Goal: Information Seeking & Learning: Learn about a topic

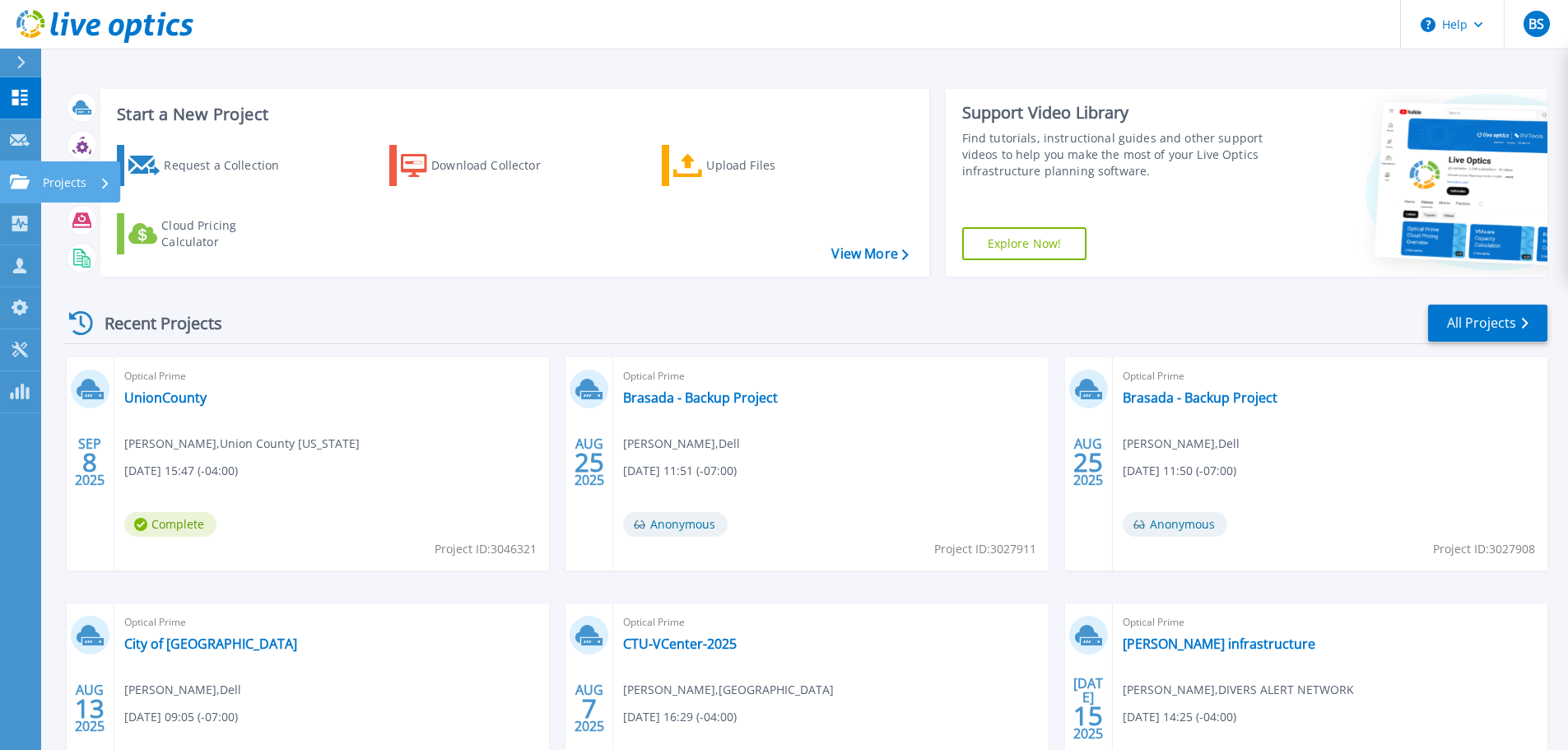
click at [13, 190] on link "Projects Projects" at bounding box center [21, 182] width 41 height 42
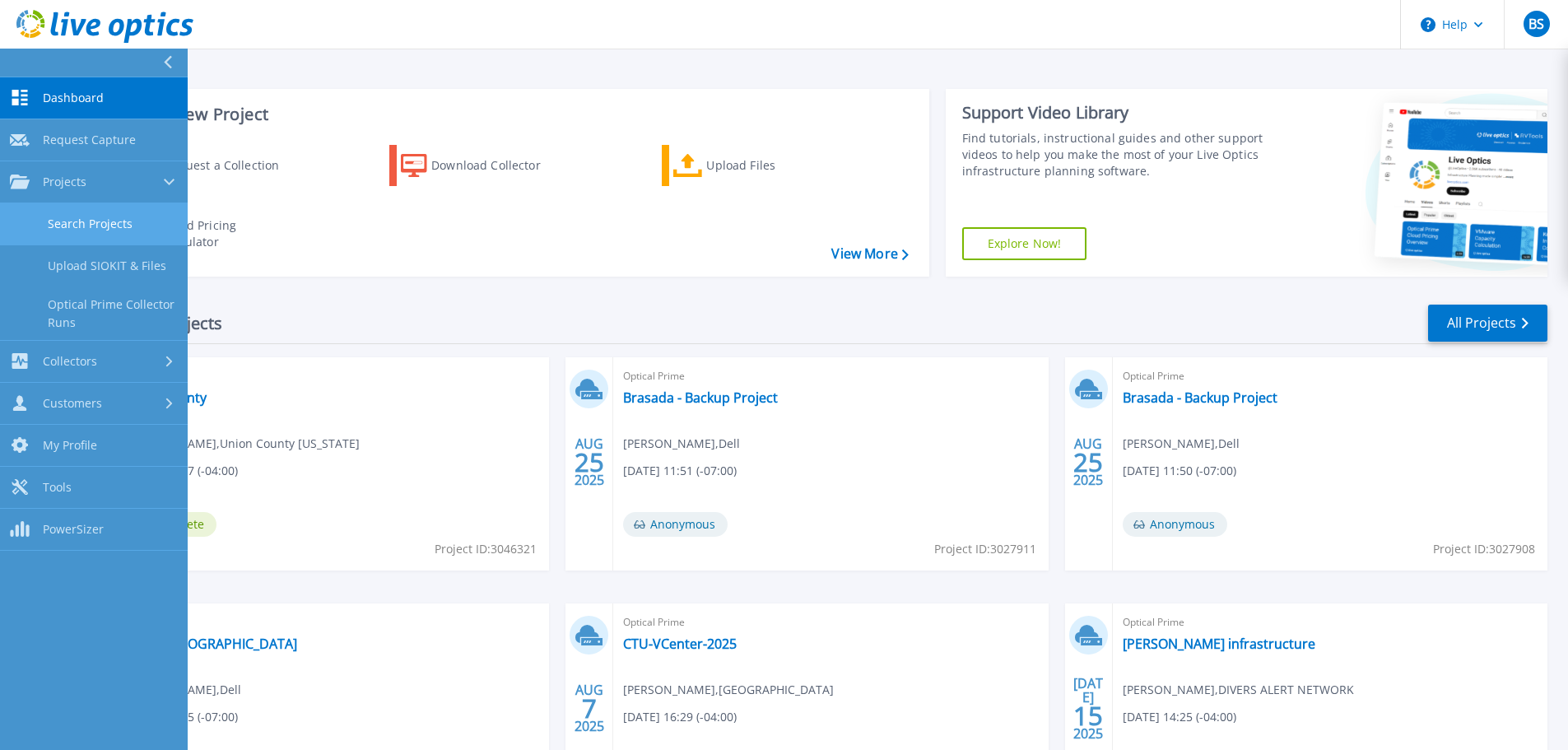
click at [84, 223] on link "Search Projects" at bounding box center [94, 224] width 188 height 42
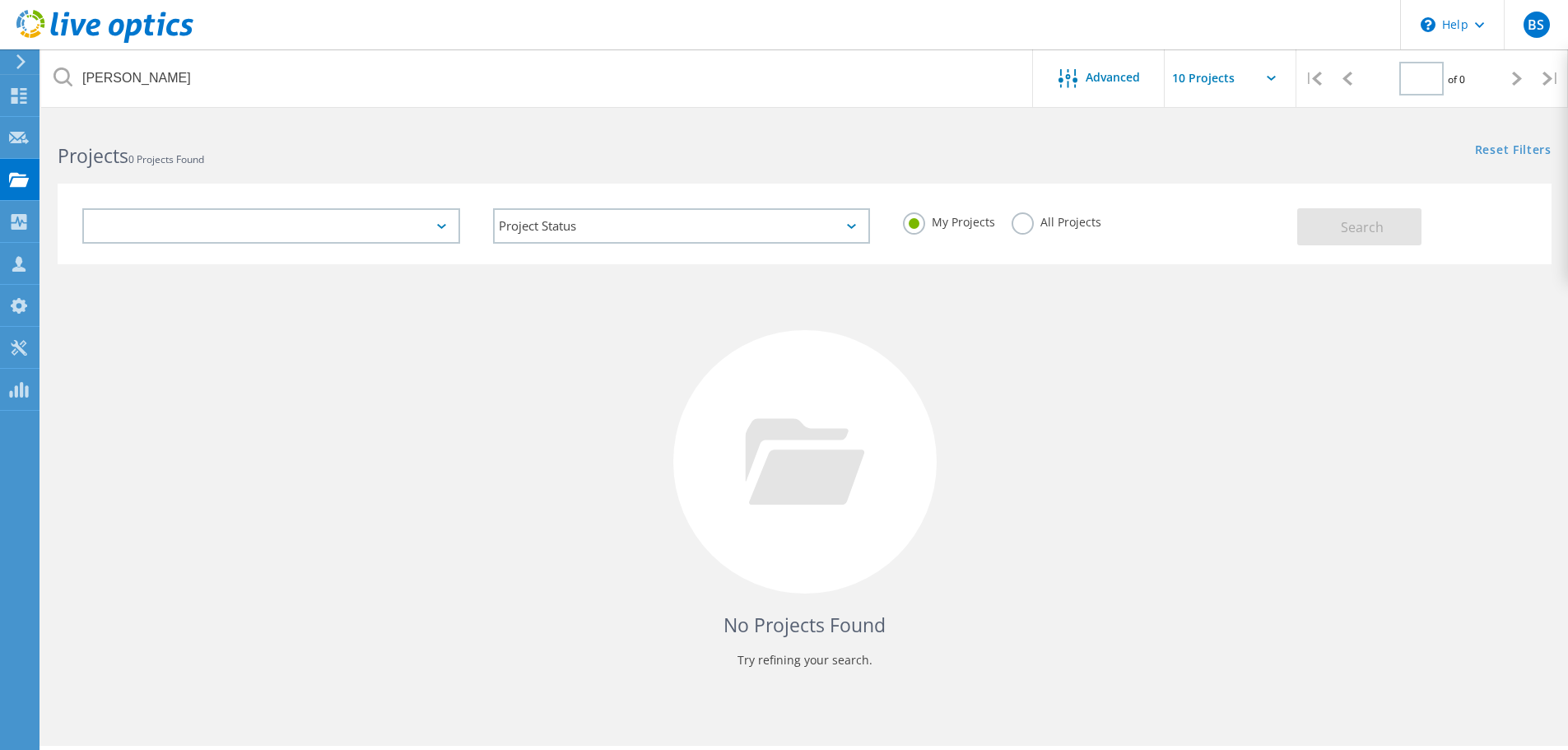
type input "1"
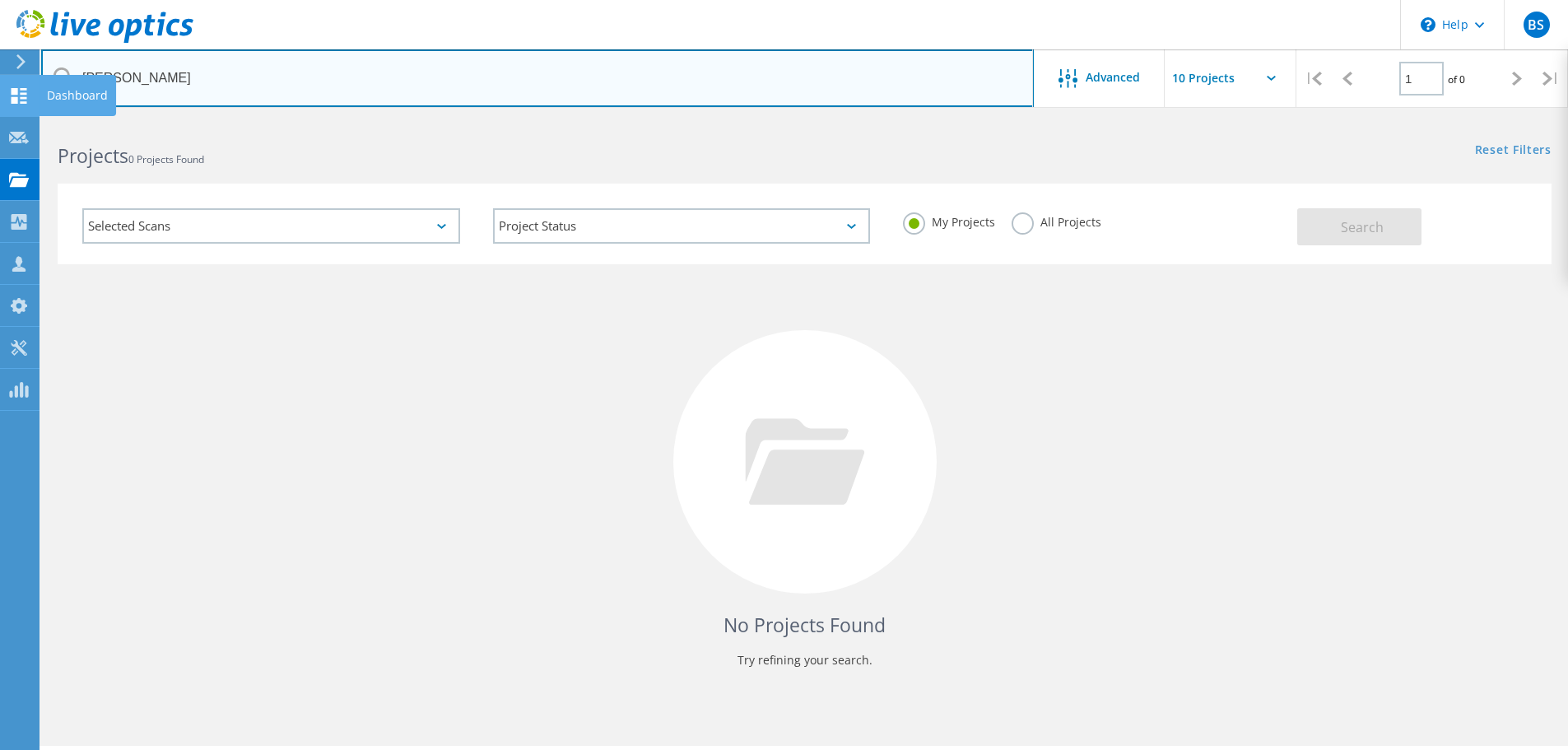
drag, startPoint x: 208, startPoint y: 84, endPoint x: 12, endPoint y: 84, distance: 196.0
click at [12, 119] on div "\n Help Explore Helpful Articles Contact Support BS Partner Team Member Benjami…" at bounding box center [784, 457] width 1568 height 676
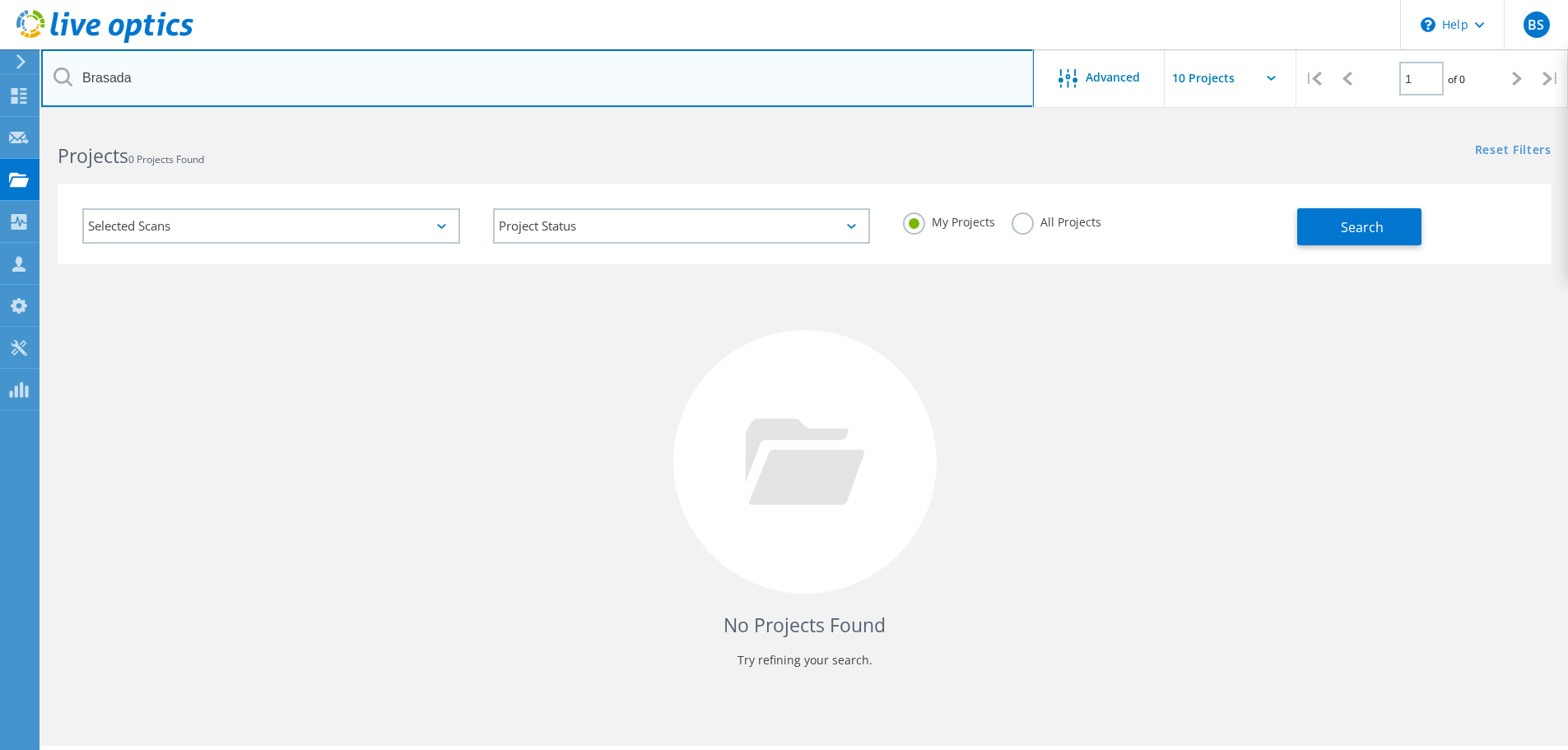
type input "Brasada"
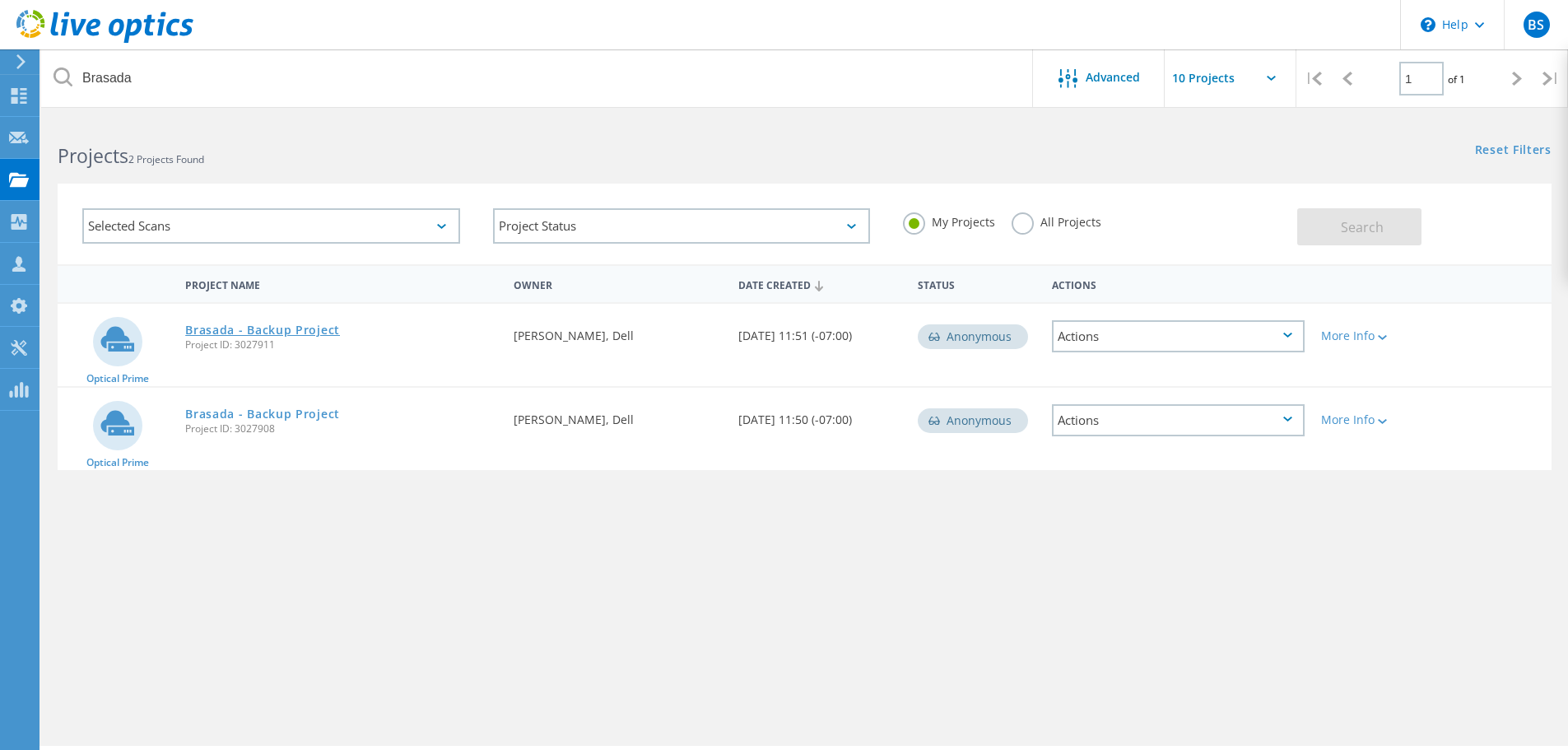
click at [324, 333] on link "Brasada - Backup Project" at bounding box center [262, 330] width 155 height 12
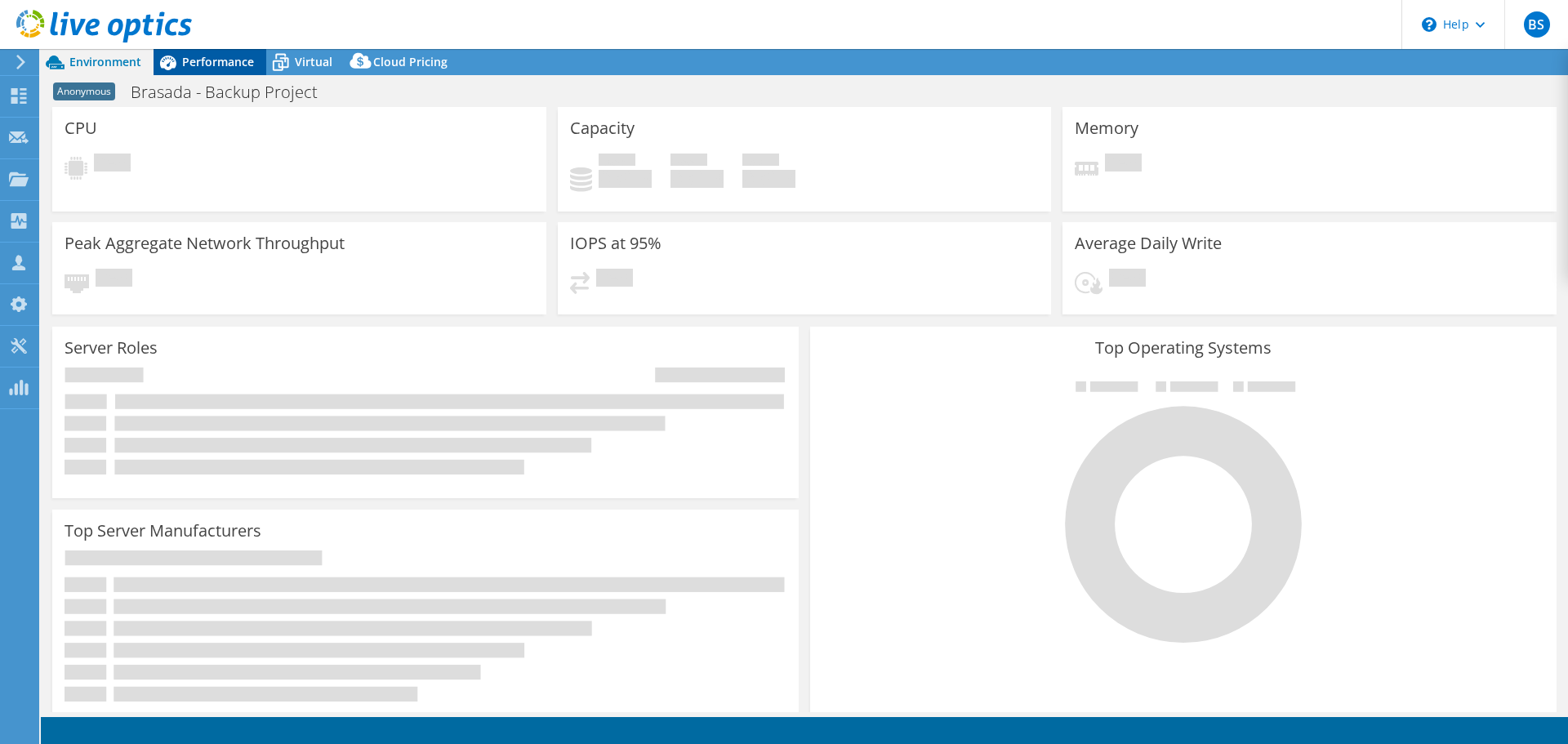
select select "USD"
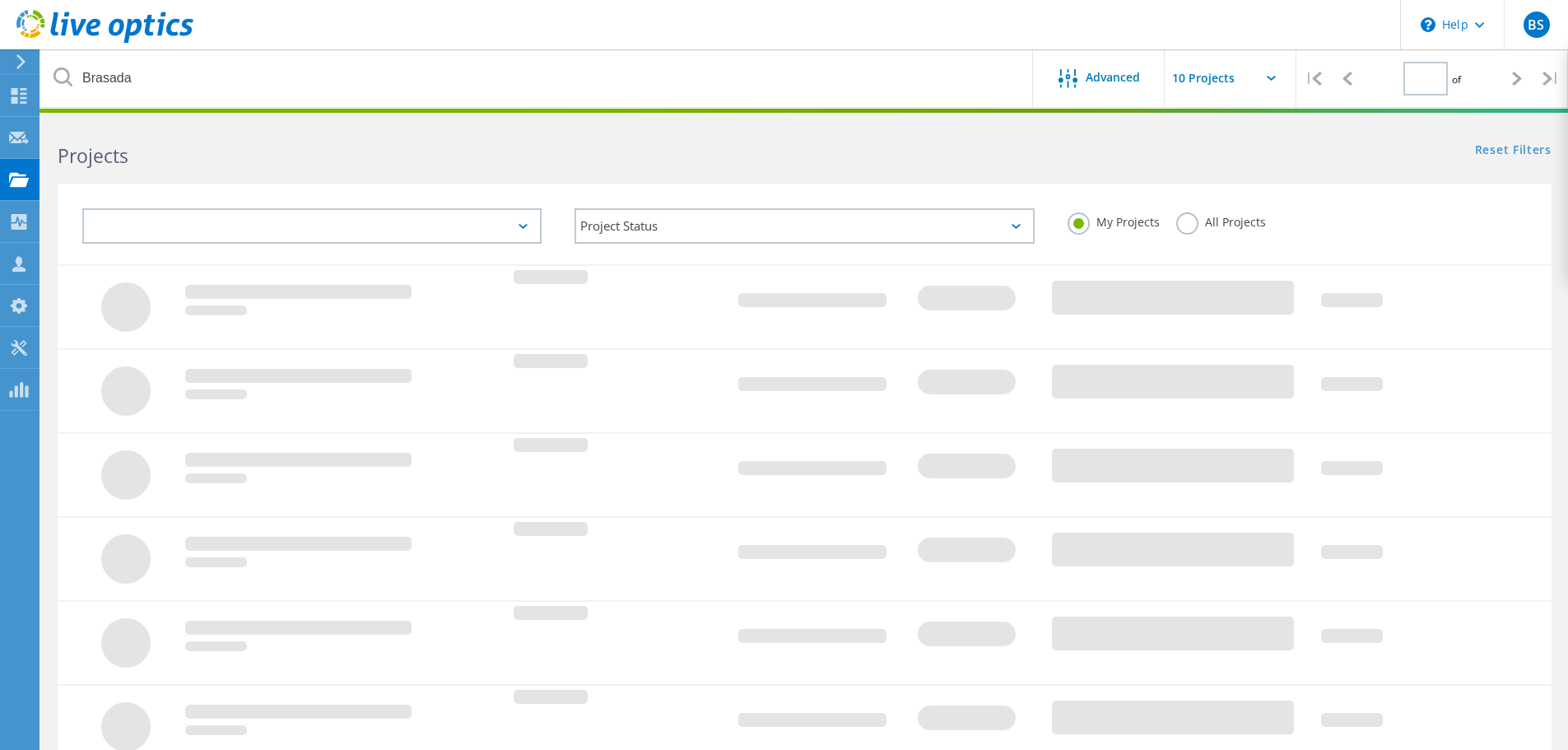
type input "1"
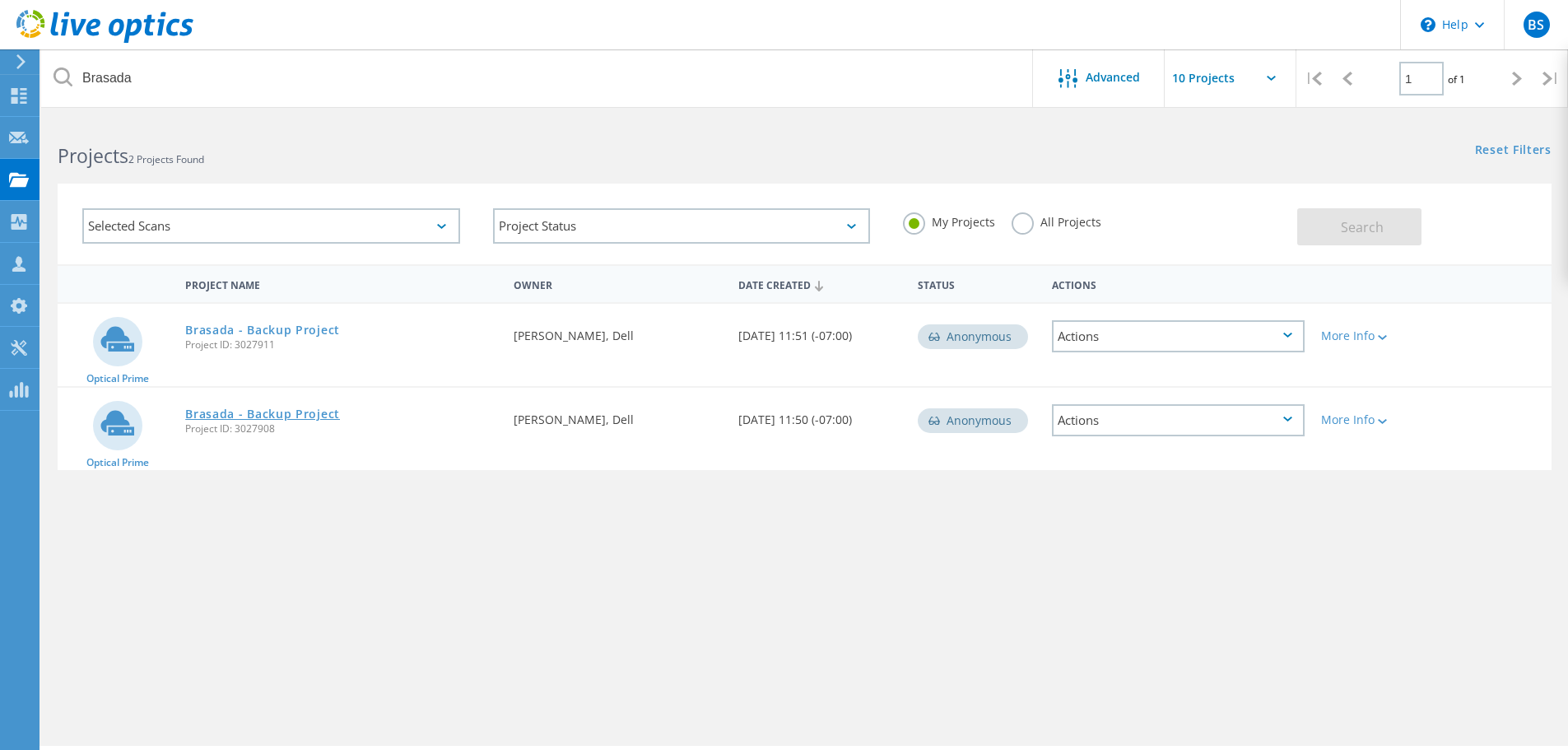
click at [310, 412] on link "Brasada - Backup Project" at bounding box center [262, 414] width 155 height 12
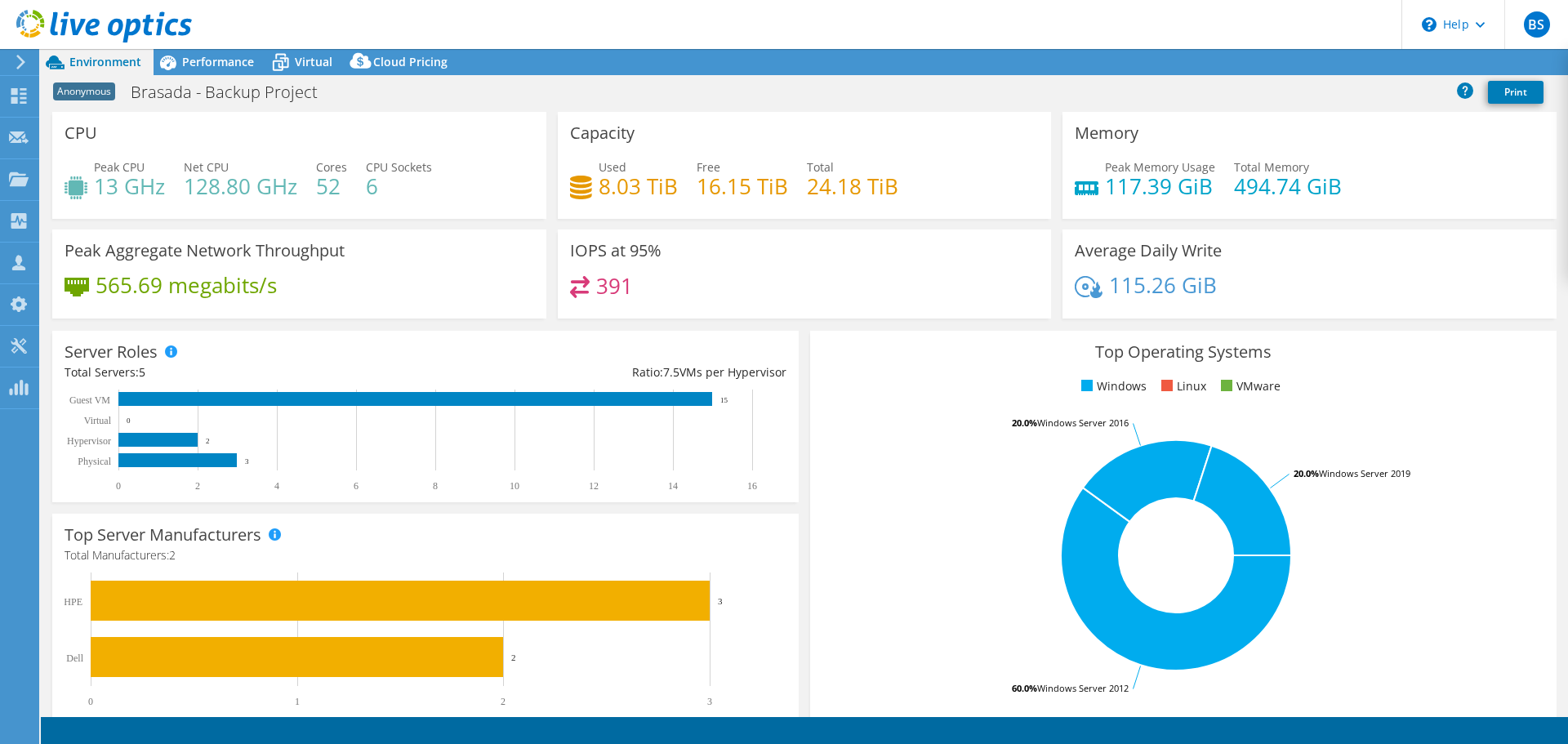
select select "USD"
click at [208, 65] on span "Performance" at bounding box center [218, 62] width 72 height 16
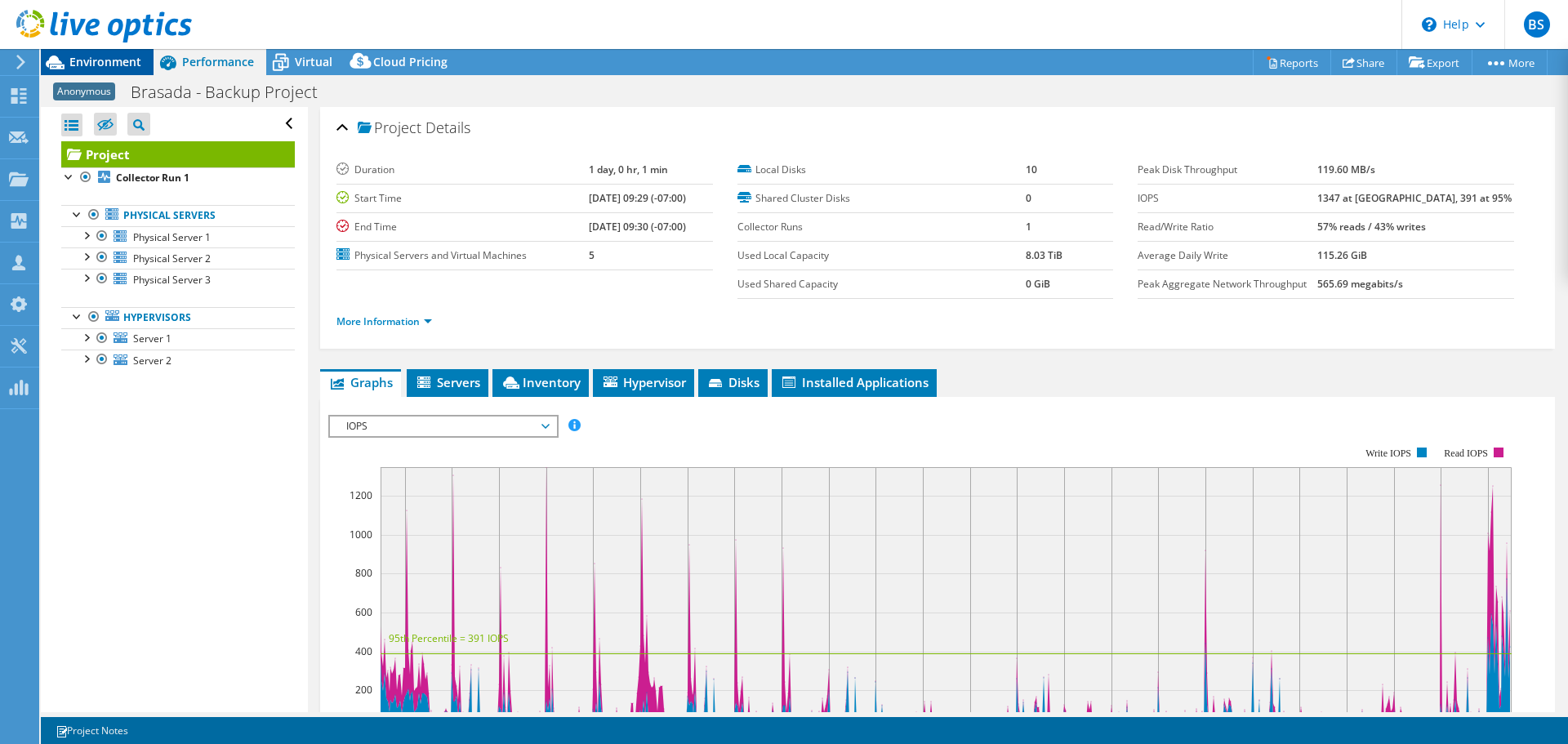
click at [105, 64] on span "Environment" at bounding box center [105, 62] width 72 height 16
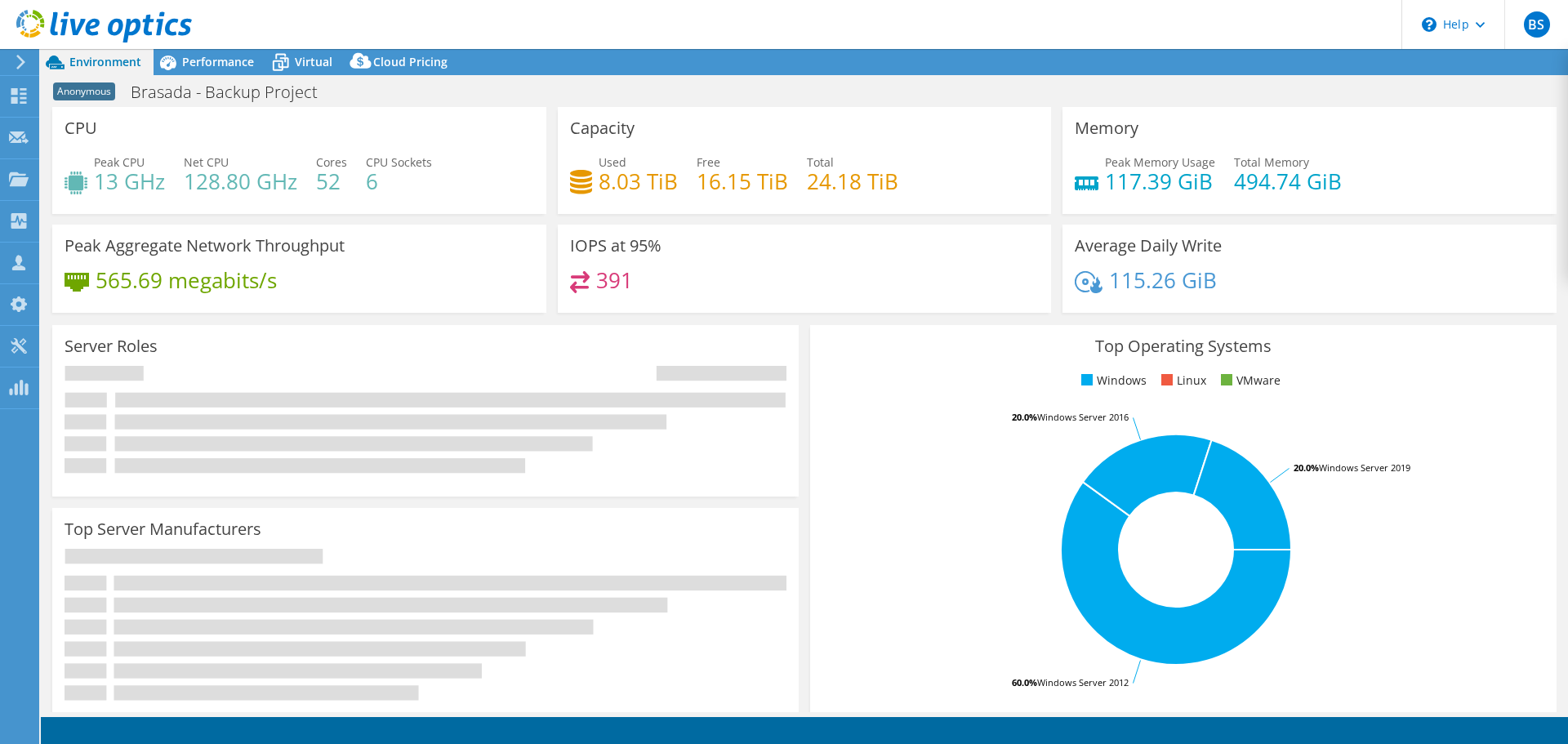
select select "USD"
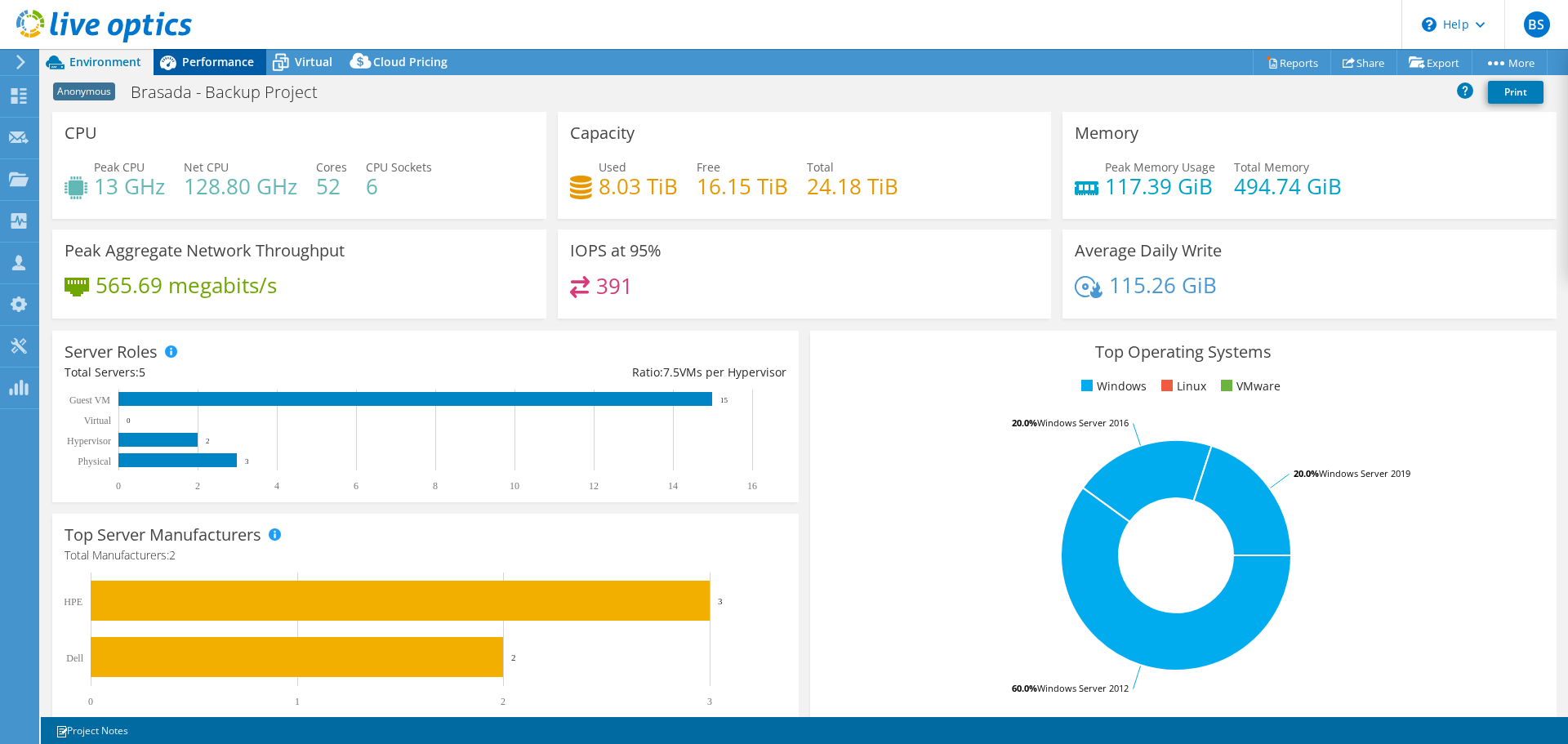
click at [219, 67] on span "Performance" at bounding box center [218, 62] width 72 height 16
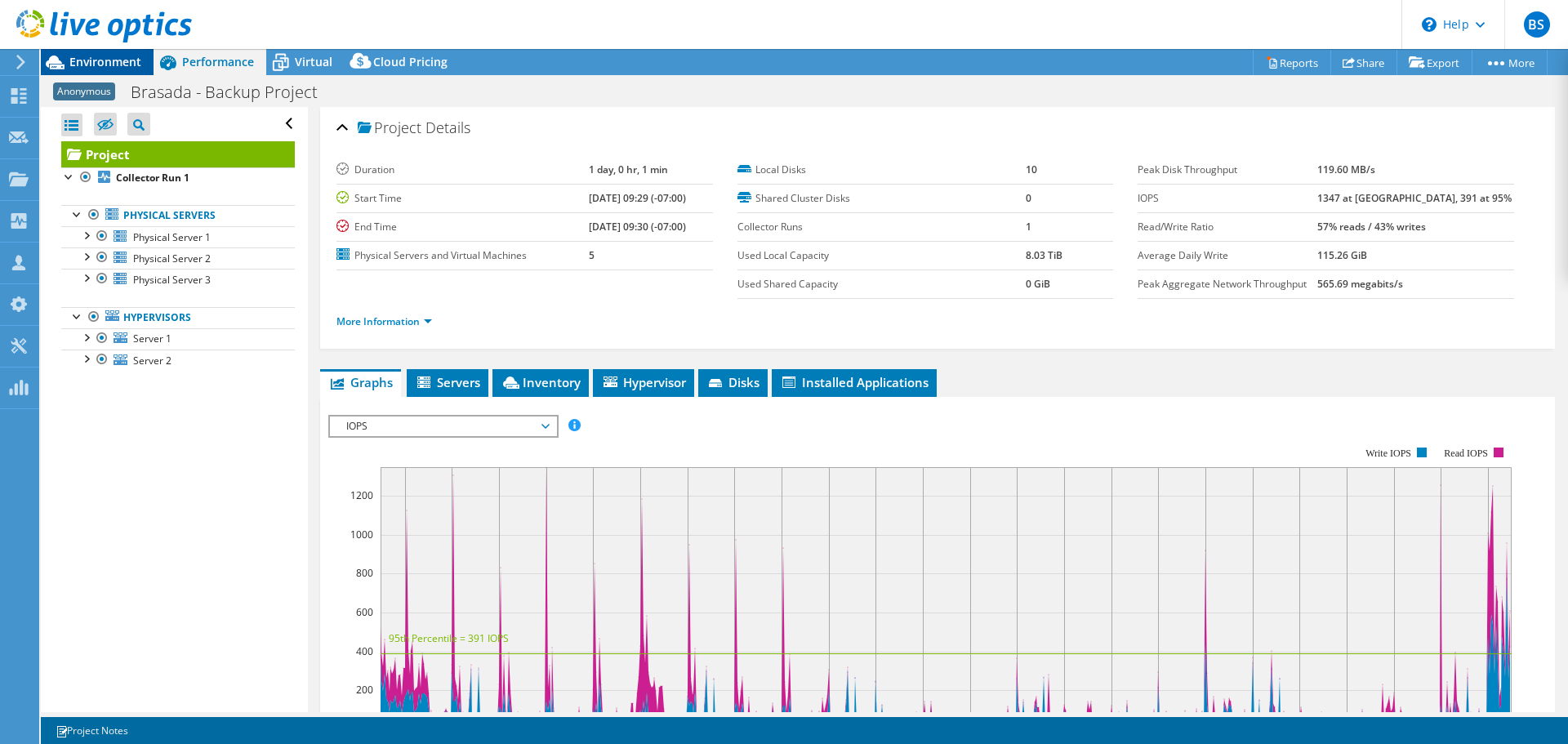
click at [100, 64] on span "Environment" at bounding box center [105, 62] width 72 height 16
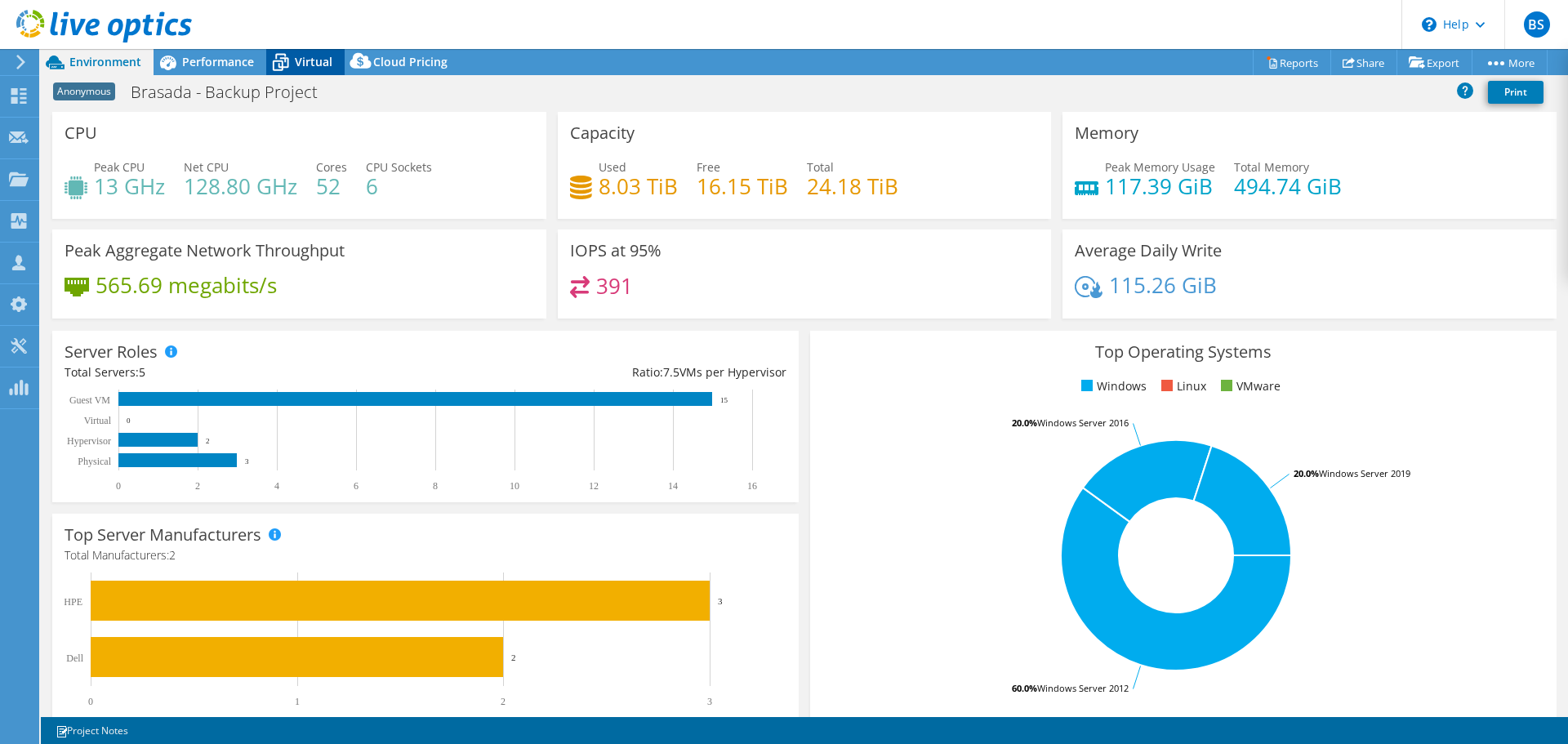
click at [304, 57] on span "Virtual" at bounding box center [314, 62] width 38 height 16
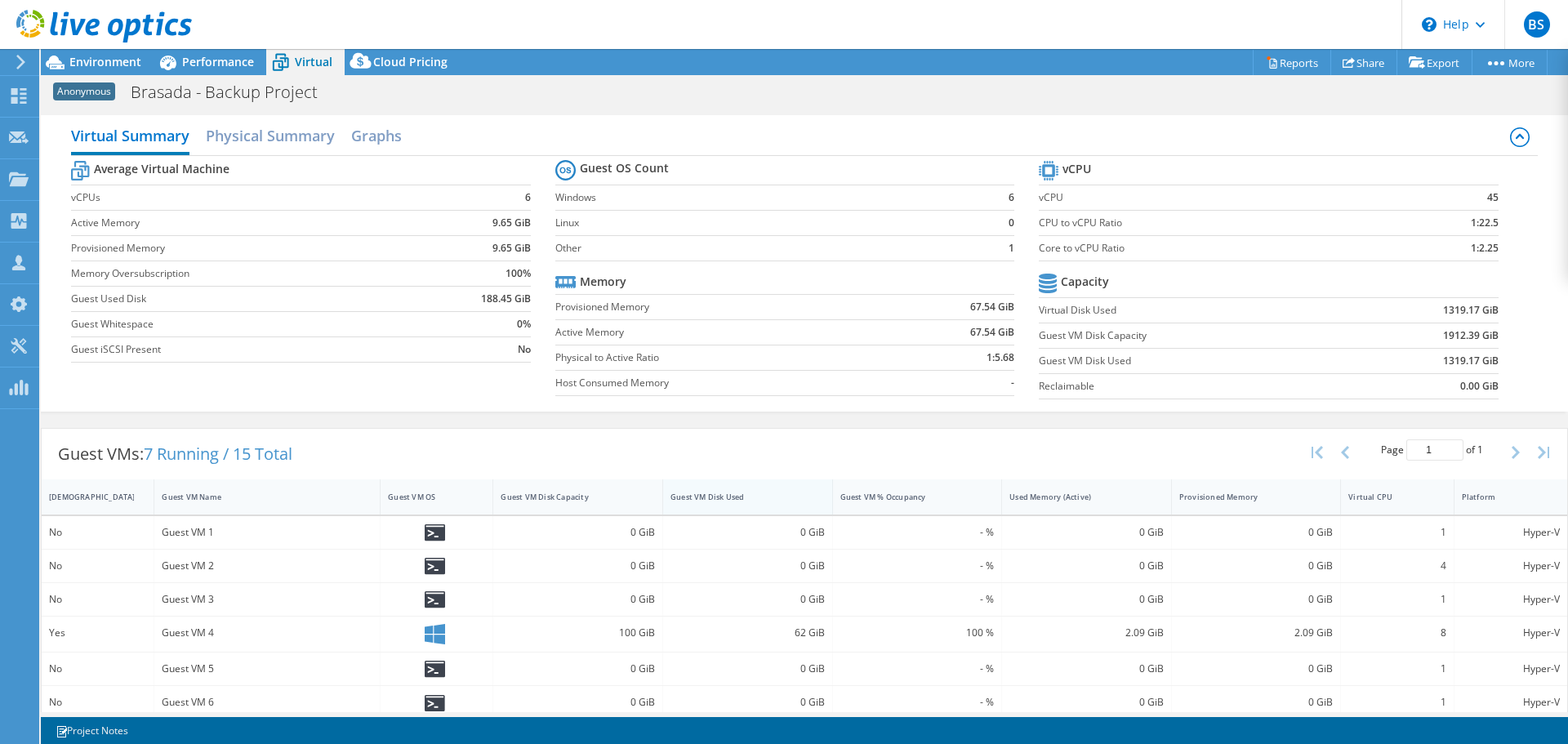
click at [731, 495] on div "Guest VM Disk Used" at bounding box center [737, 496] width 135 height 11
click at [112, 59] on span "Environment" at bounding box center [105, 62] width 72 height 16
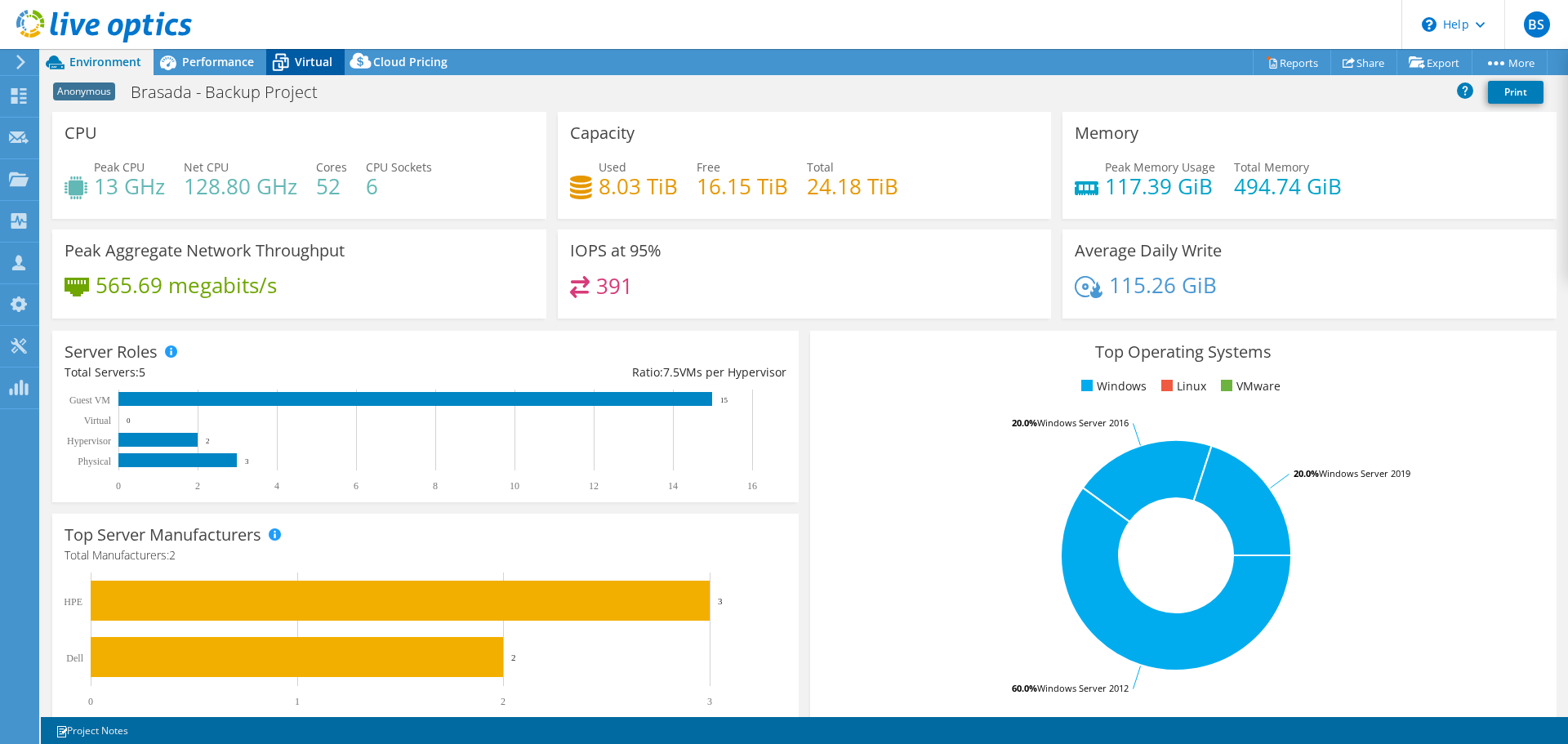
click at [297, 59] on span "Virtual" at bounding box center [314, 62] width 38 height 16
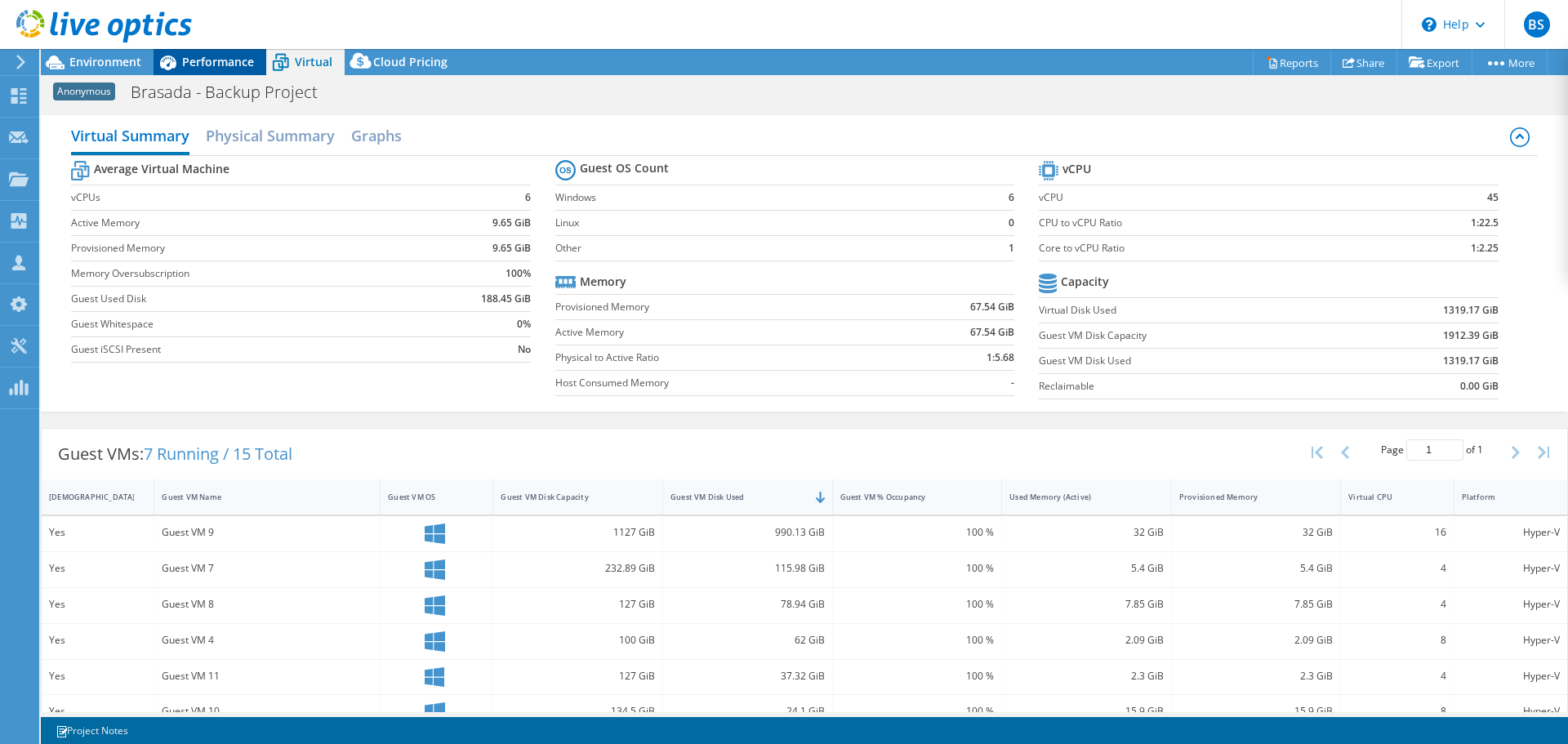
click at [208, 58] on span "Performance" at bounding box center [218, 62] width 72 height 16
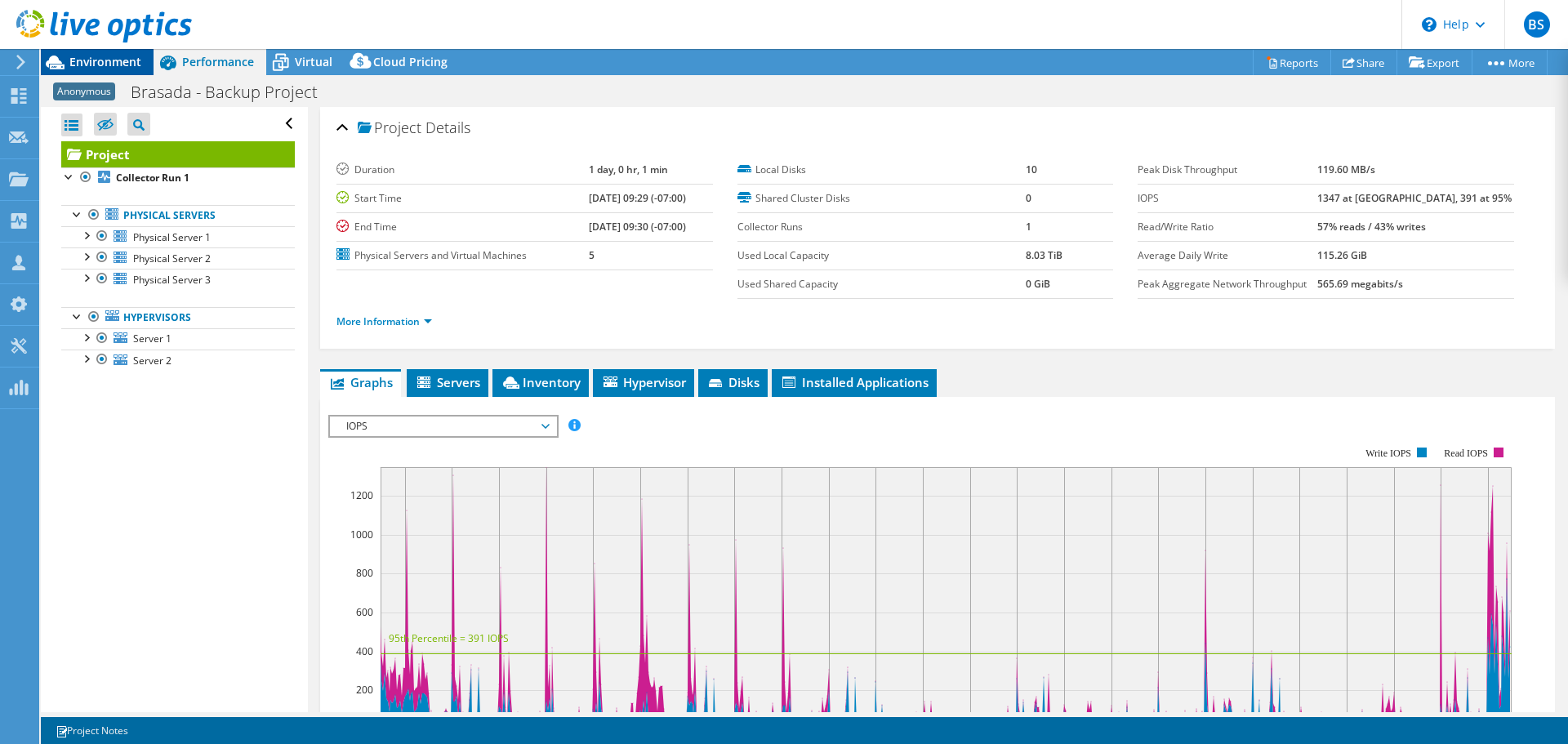
click at [117, 58] on span "Environment" at bounding box center [105, 62] width 72 height 16
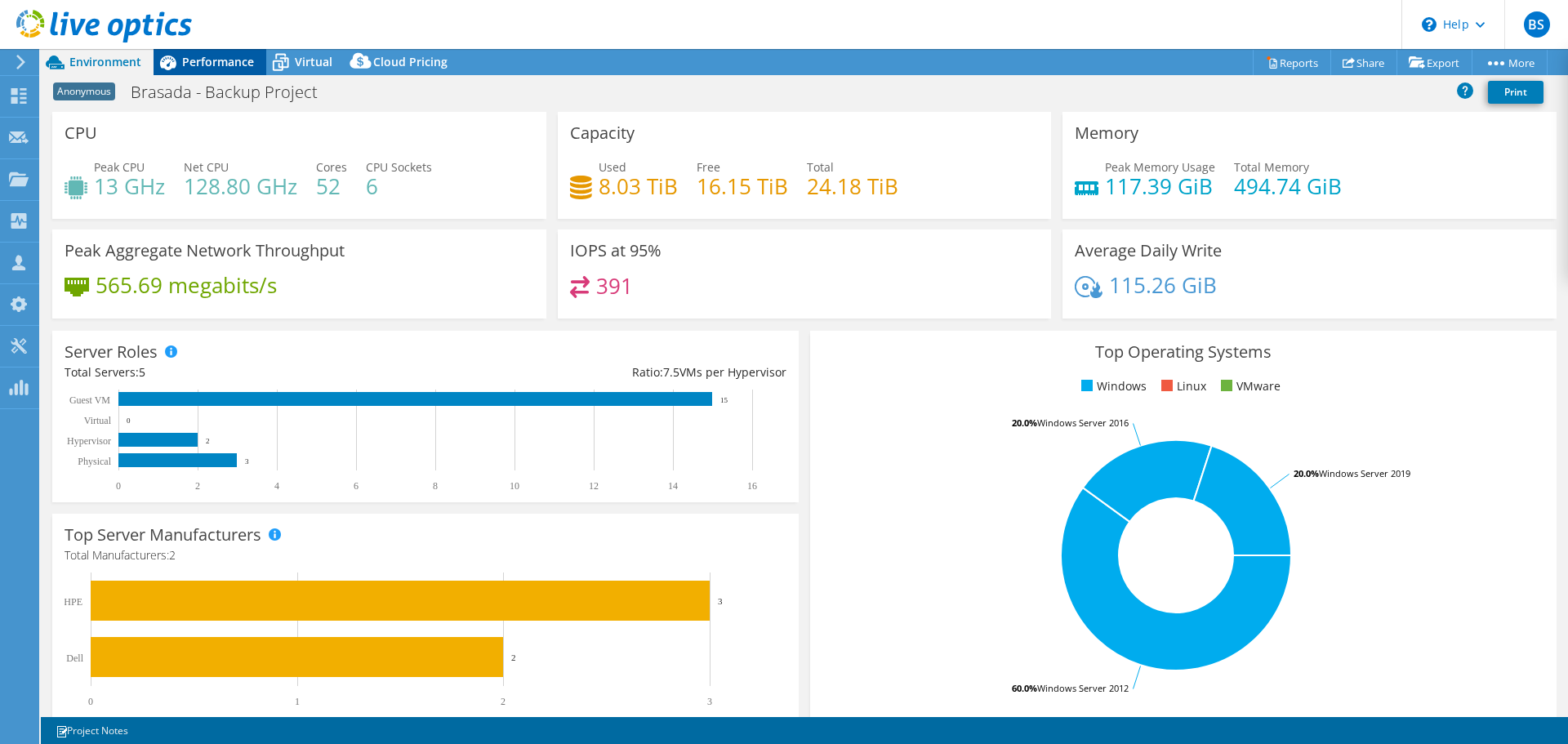
click at [217, 63] on span "Performance" at bounding box center [218, 62] width 72 height 16
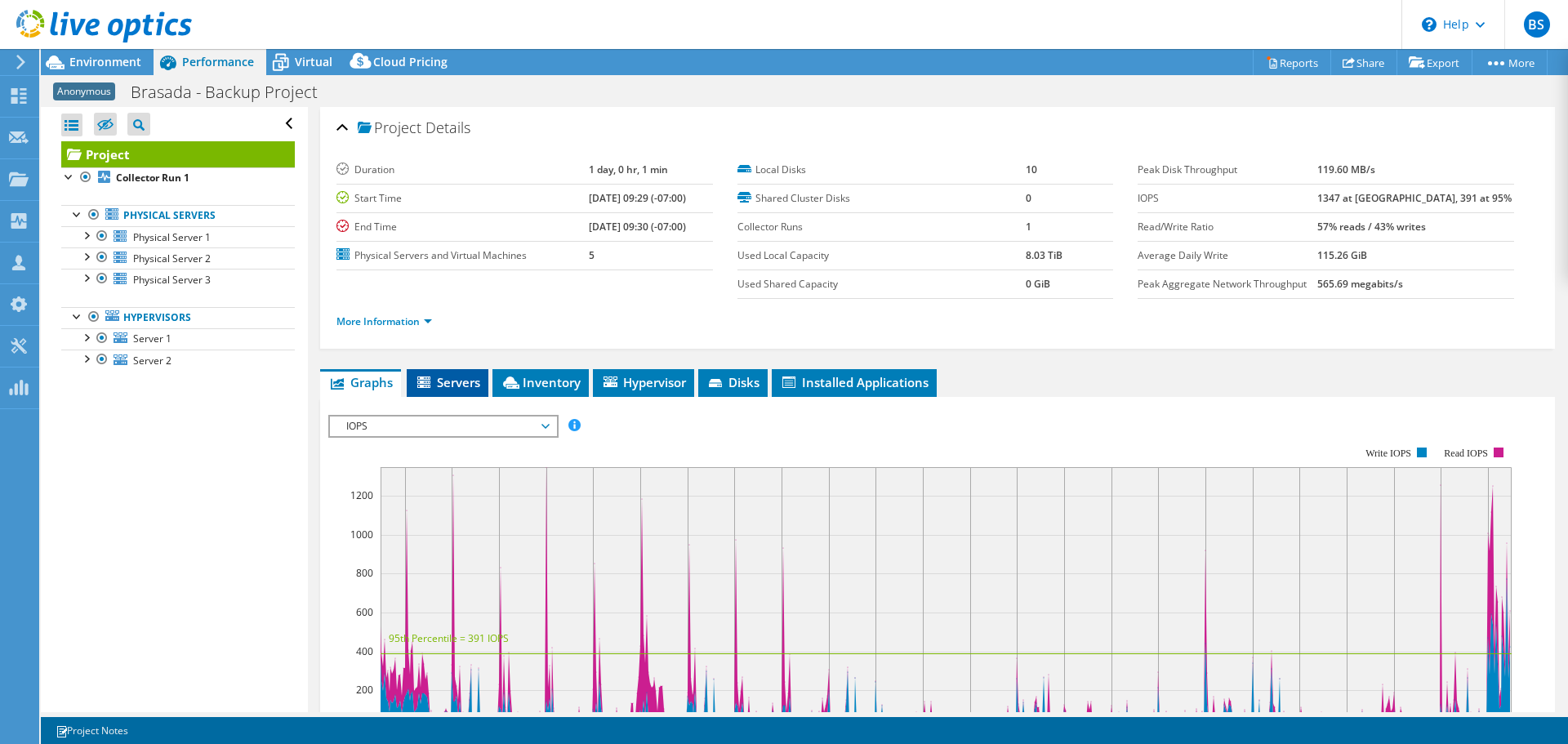
click at [463, 380] on span "Servers" at bounding box center [447, 382] width 65 height 17
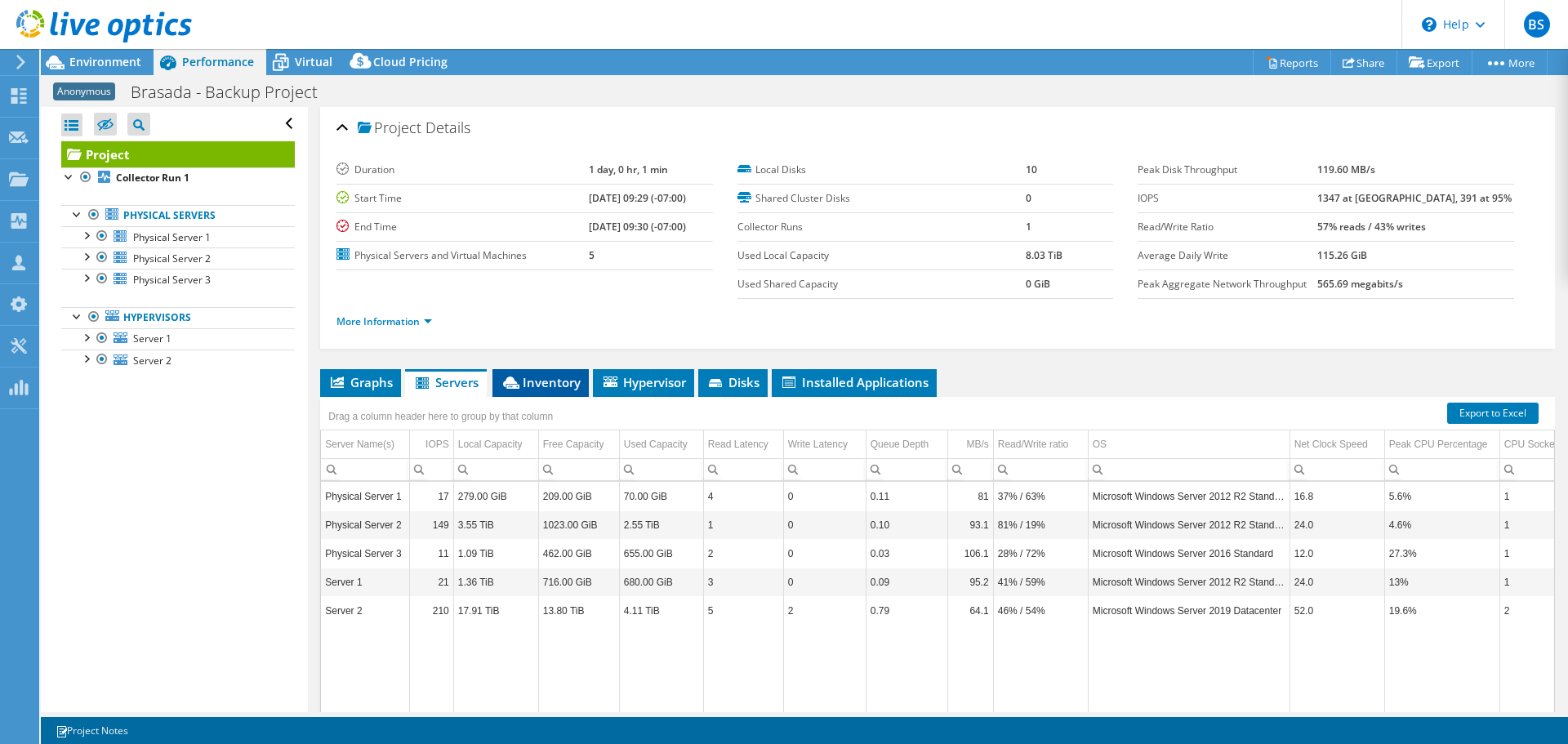
click at [553, 380] on span "Inventory" at bounding box center [541, 382] width 80 height 17
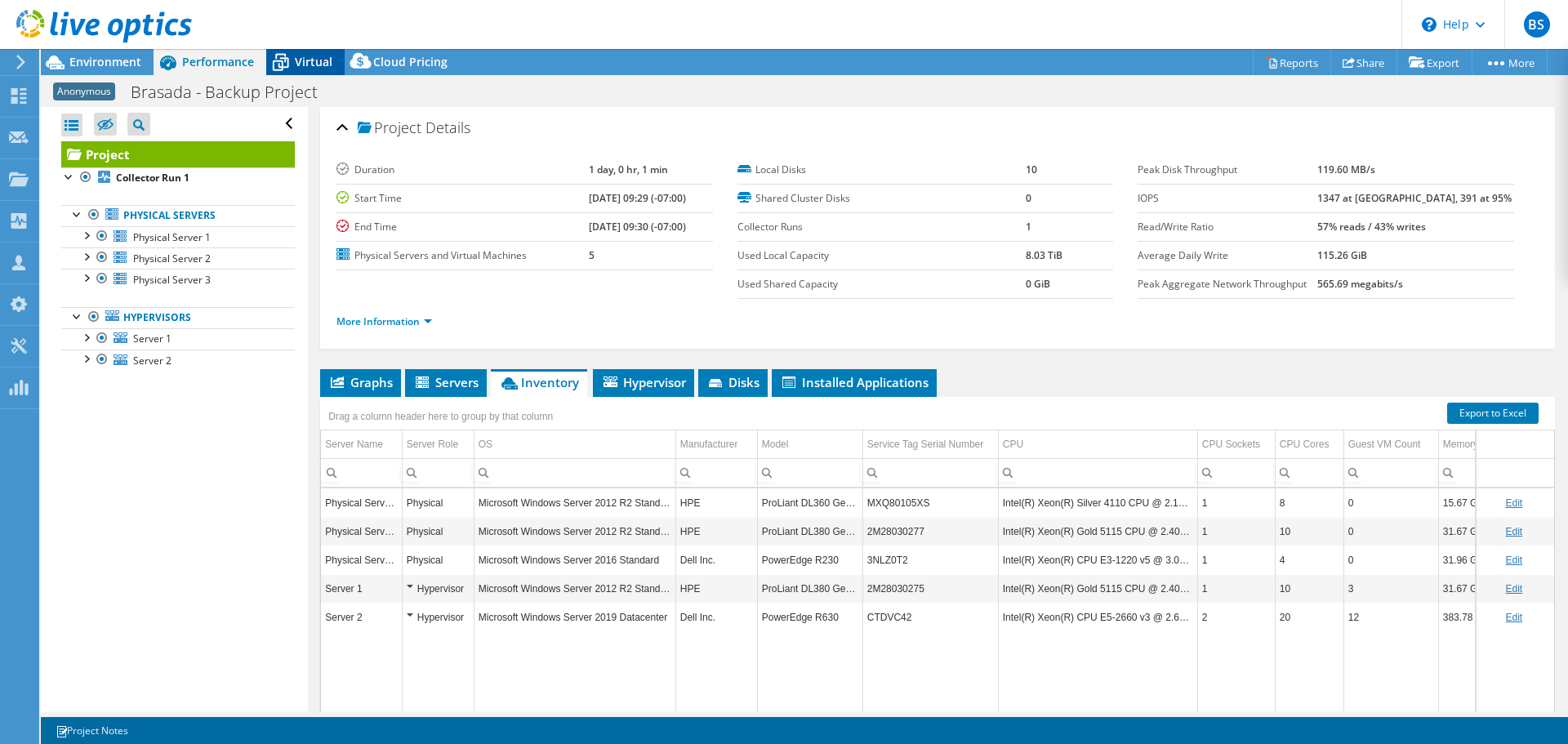
click at [317, 63] on span "Virtual" at bounding box center [314, 62] width 38 height 16
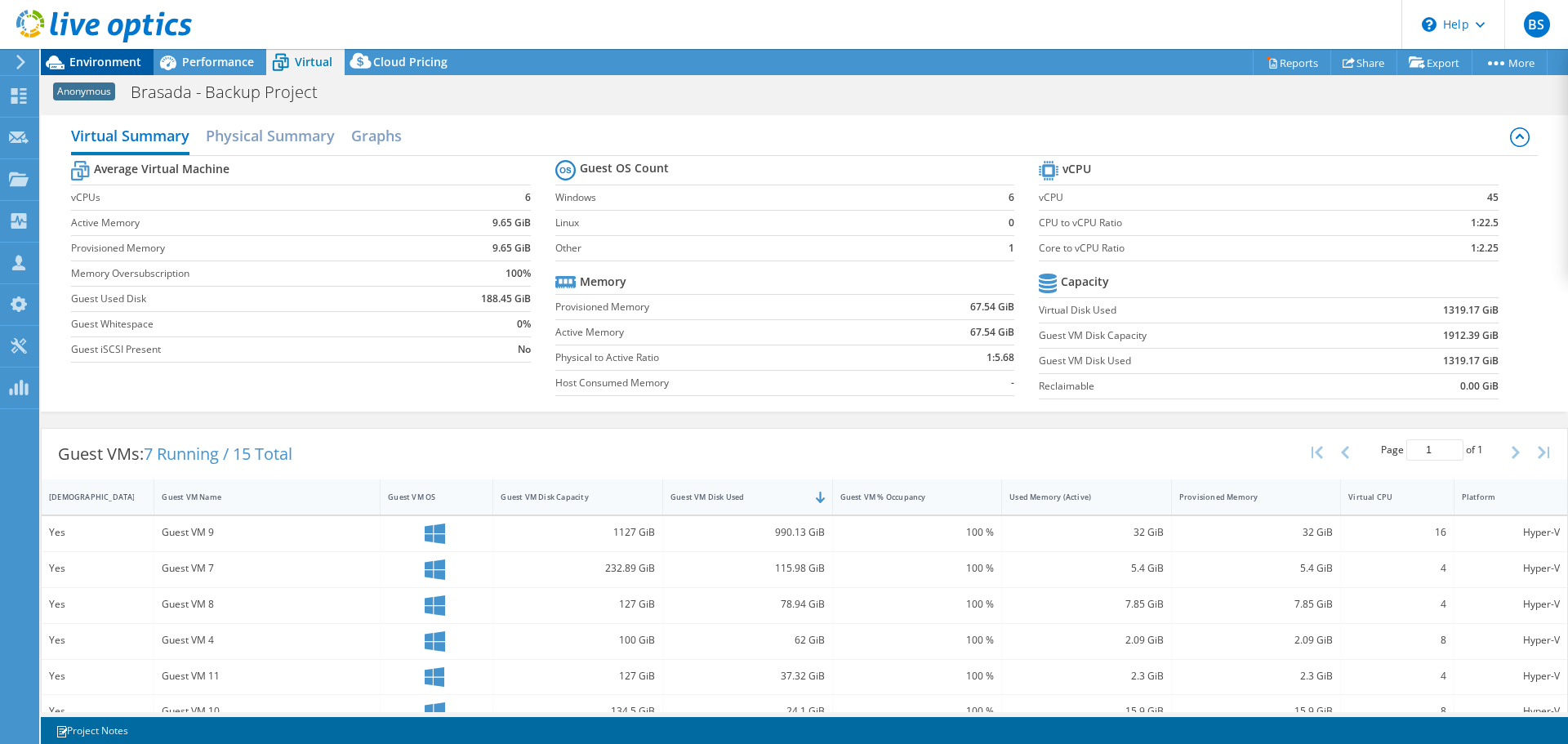
click at [111, 59] on span "Environment" at bounding box center [105, 62] width 72 height 16
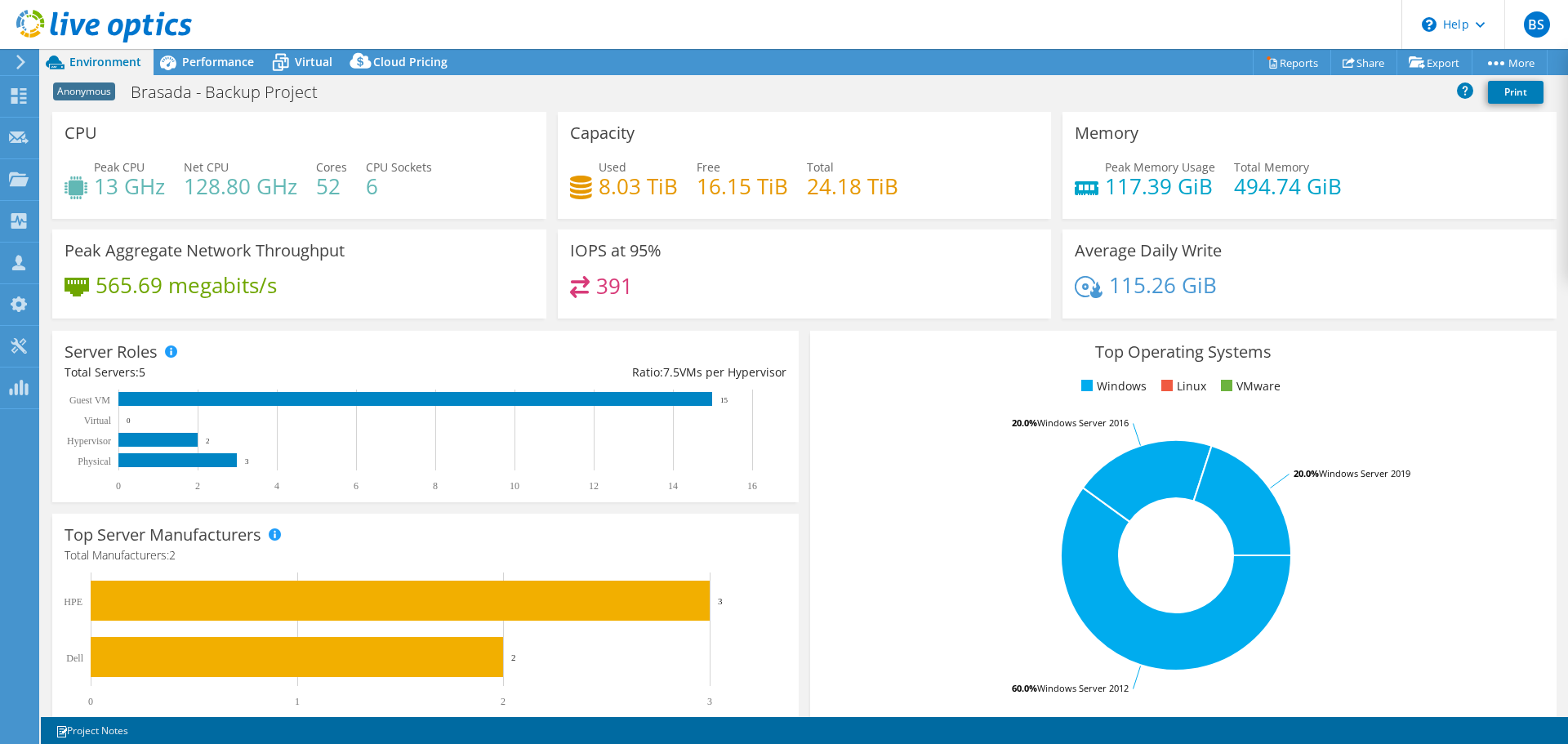
select select "USD"
